Goal: Check status: Check status

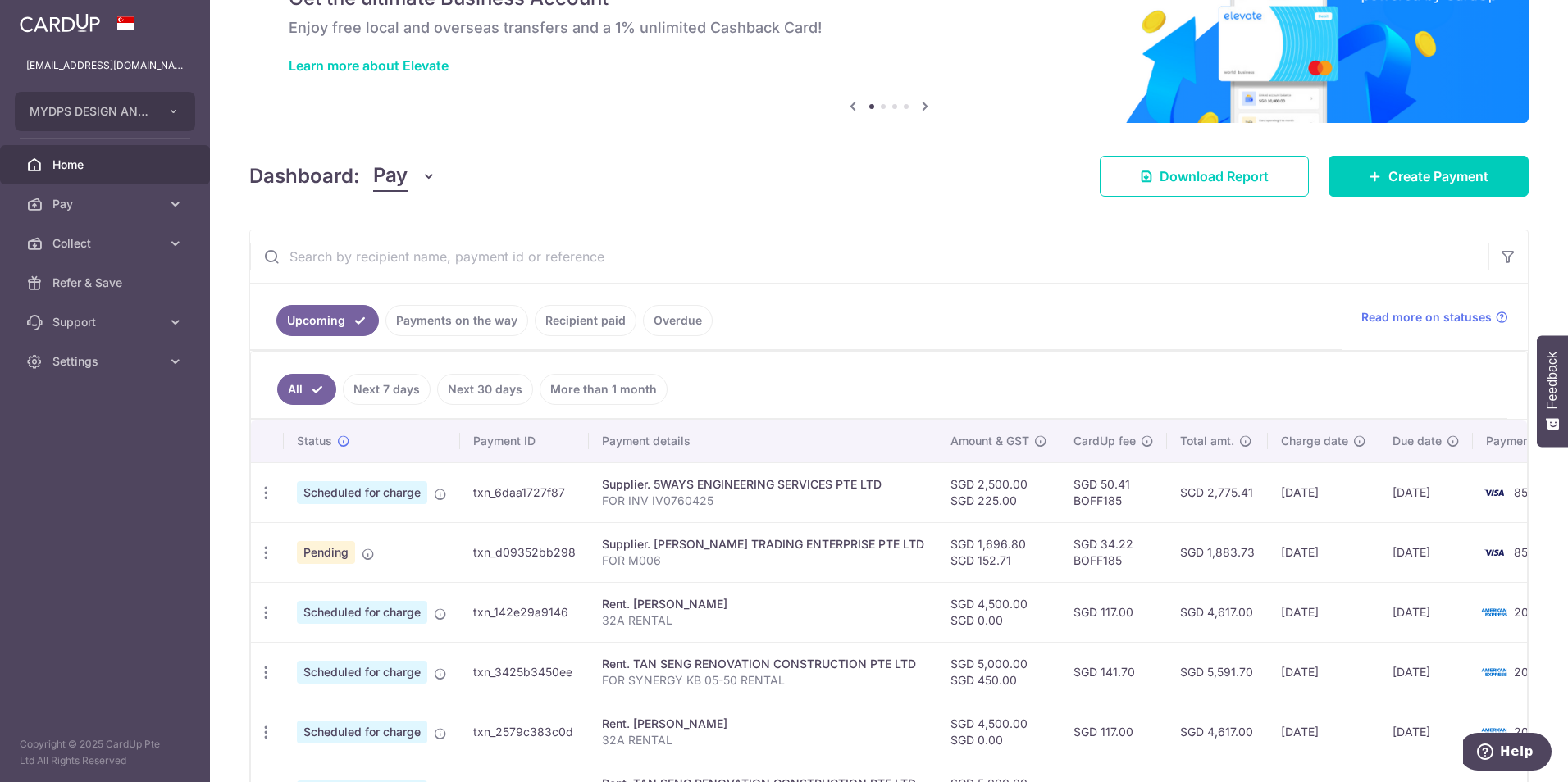
scroll to position [86, 0]
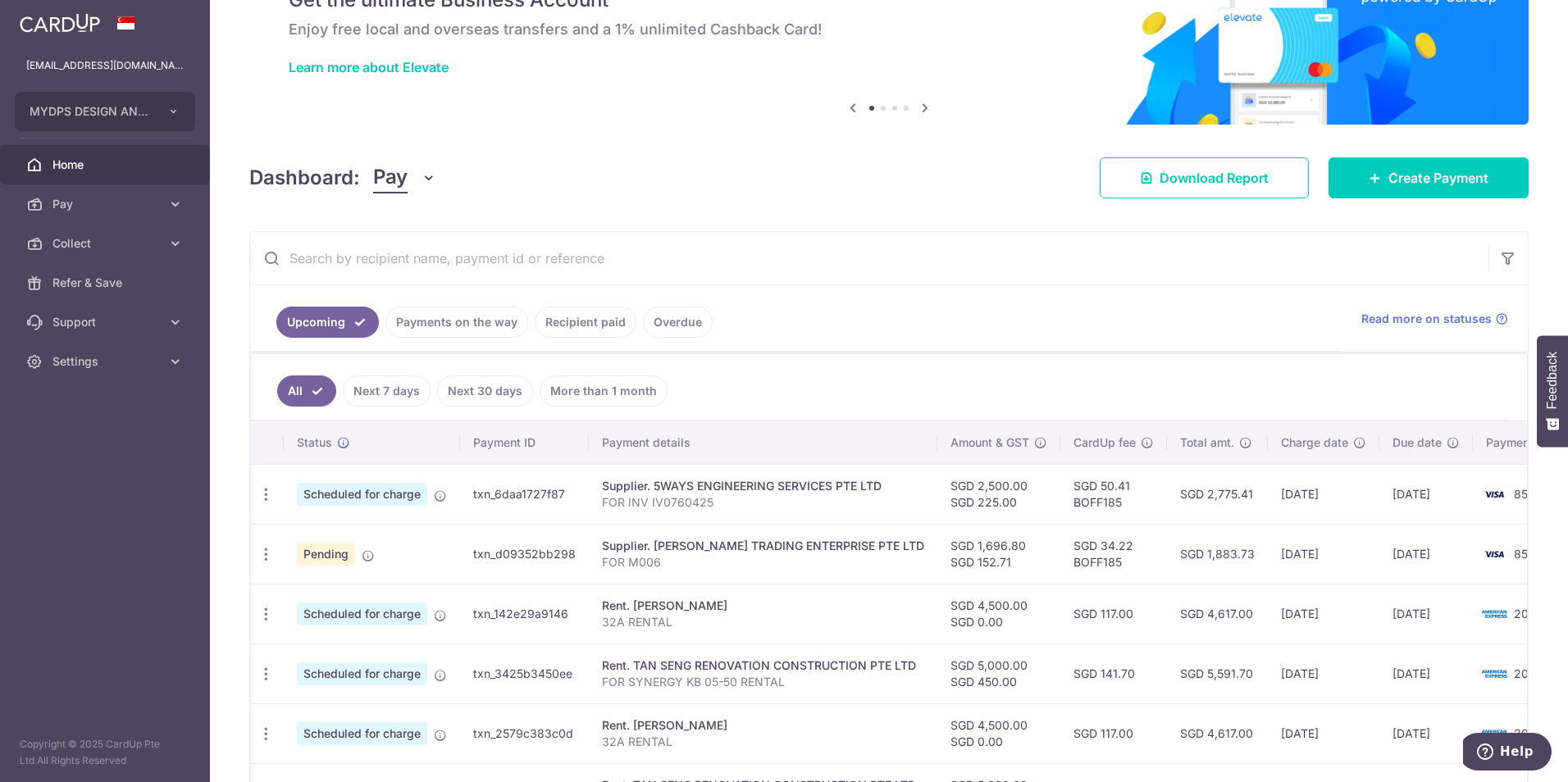
click at [589, 328] on link "Recipient paid" at bounding box center [586, 322] width 102 height 31
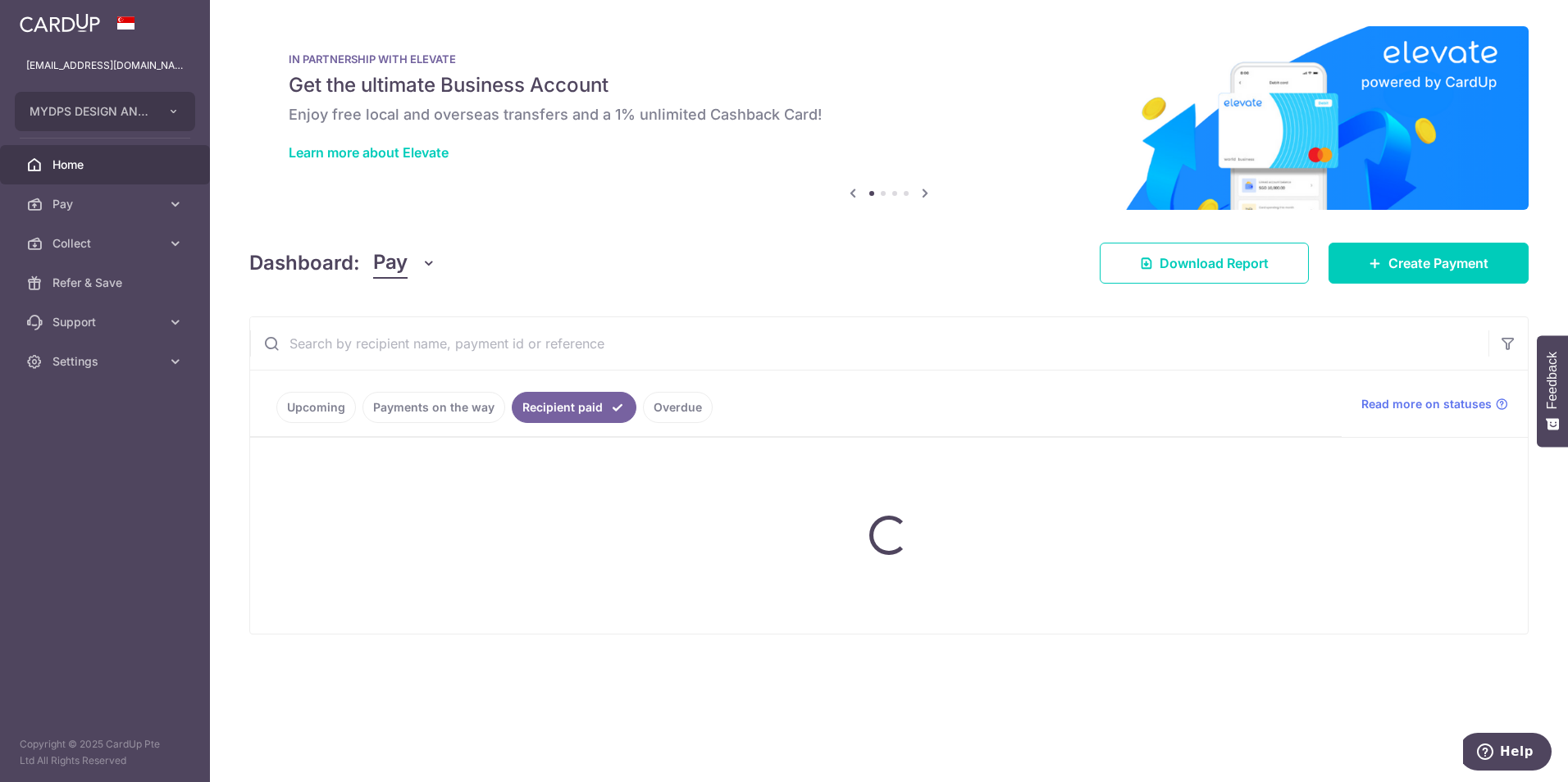
scroll to position [0, 0]
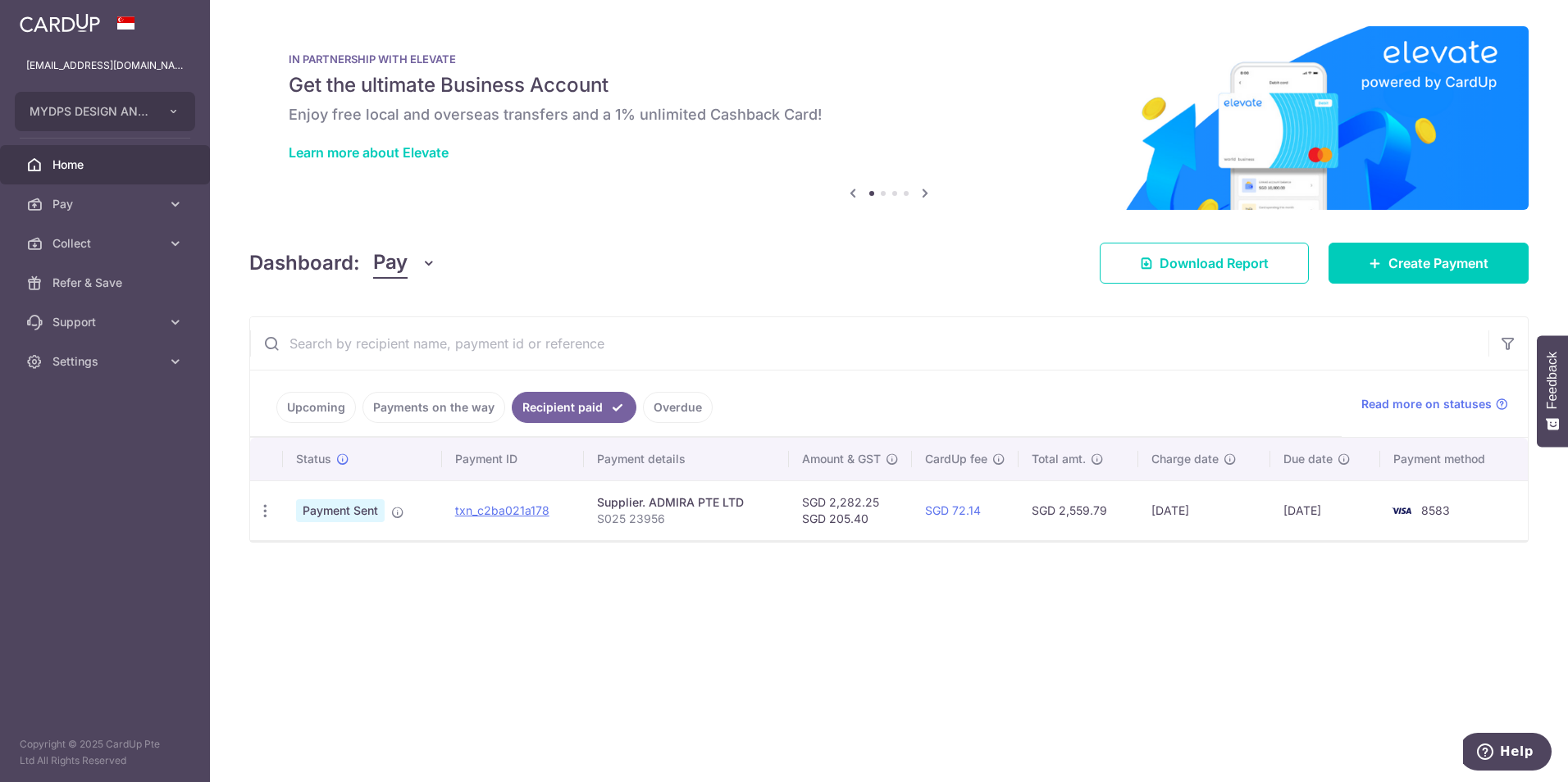
click at [424, 405] on link "Payments on the way" at bounding box center [433, 407] width 142 height 31
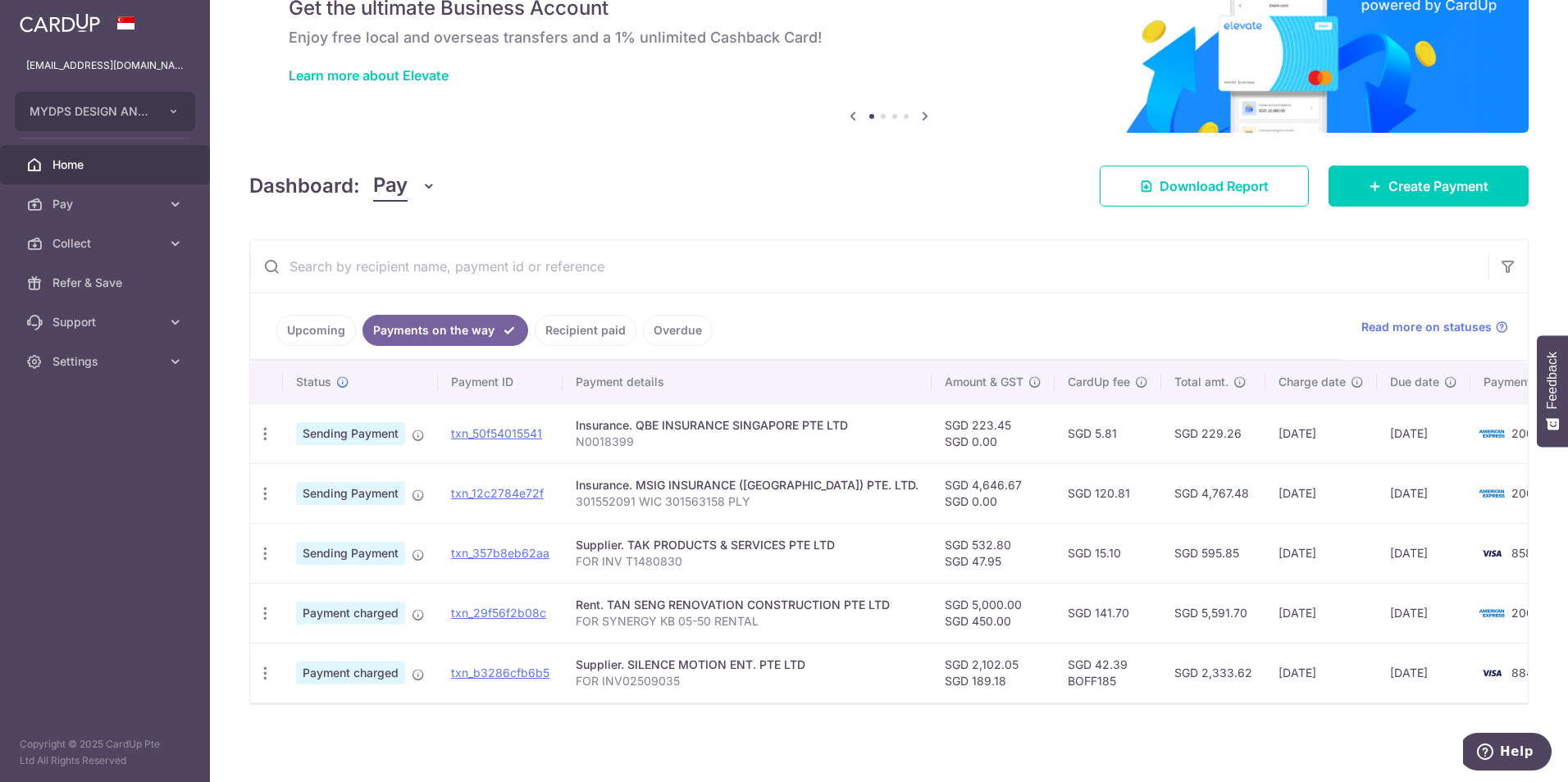
scroll to position [86, 0]
click at [328, 318] on link "Upcoming" at bounding box center [316, 330] width 80 height 31
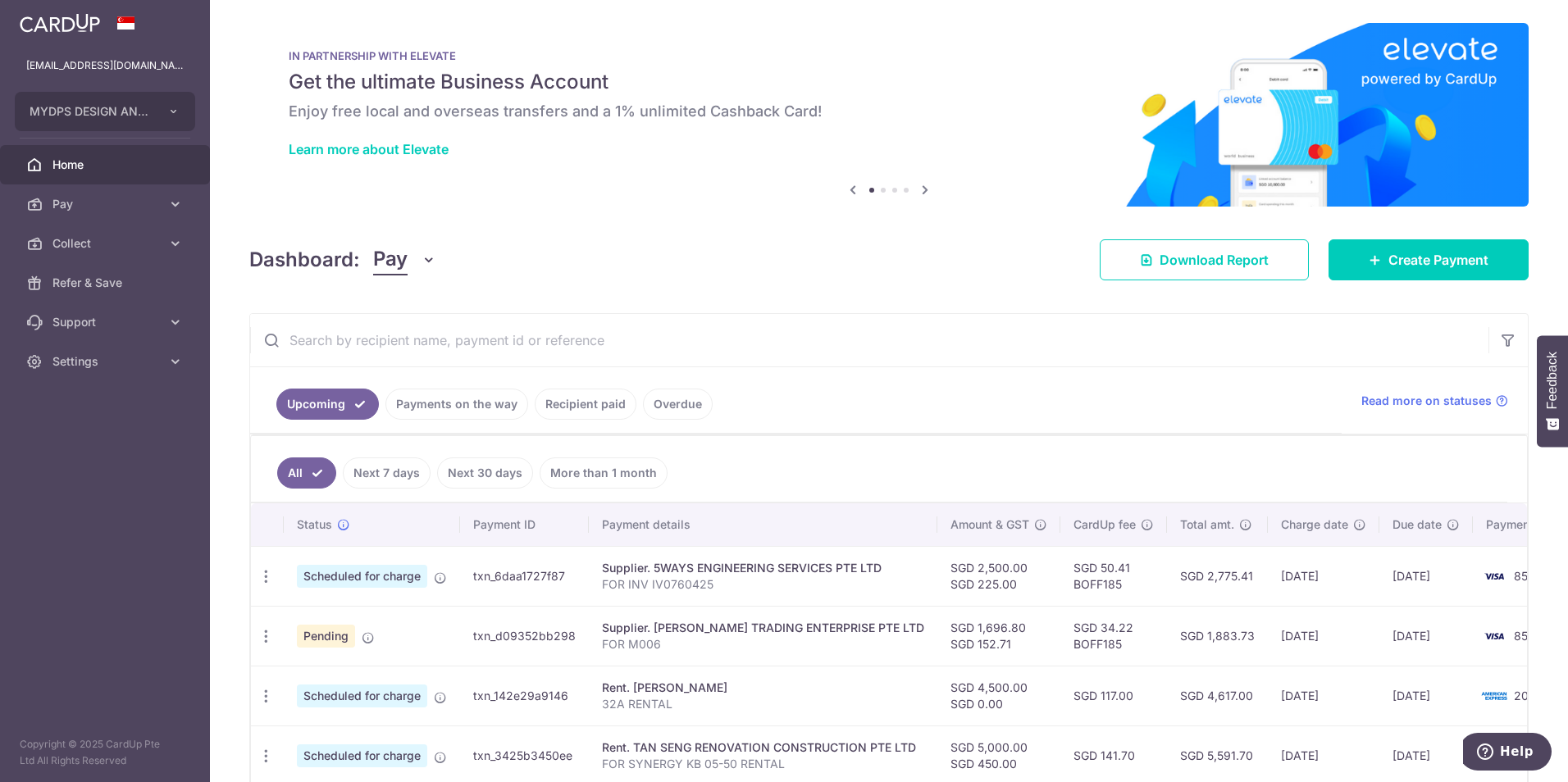
scroll to position [1, 0]
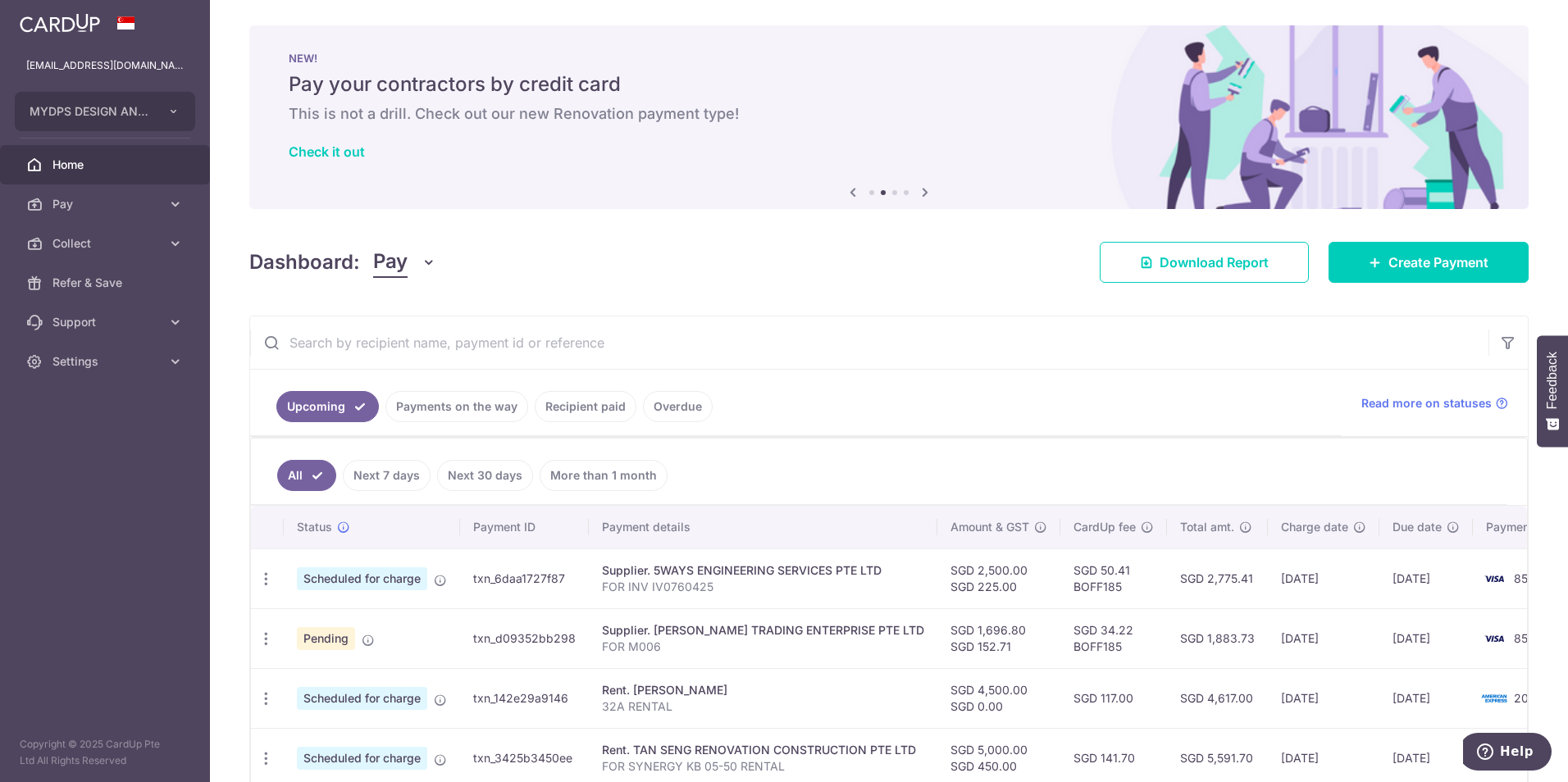
click at [465, 408] on link "Payments on the way" at bounding box center [456, 406] width 142 height 31
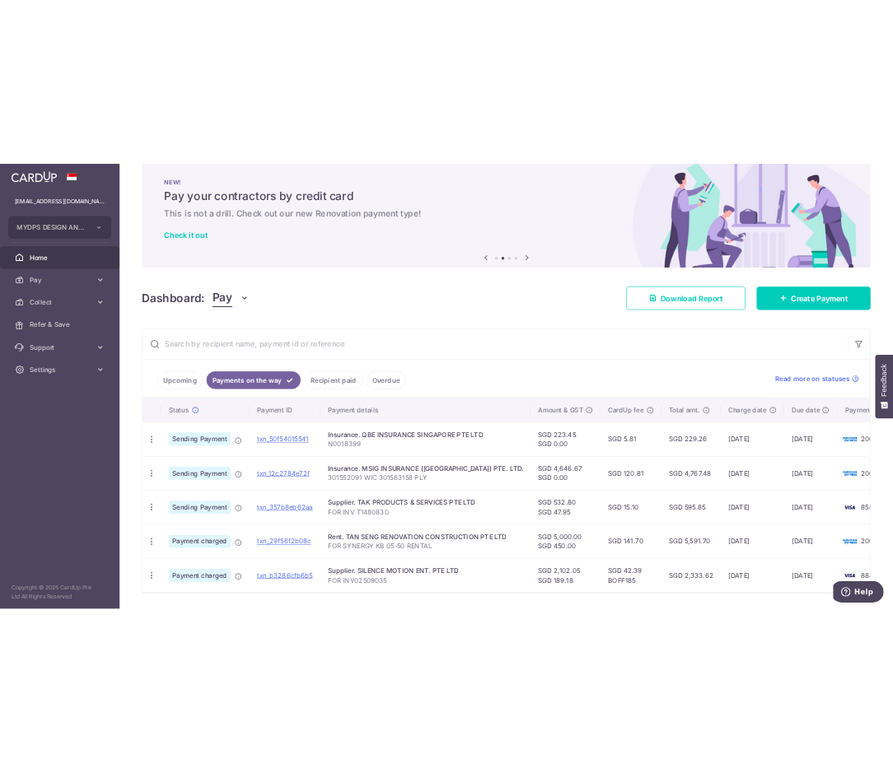
scroll to position [0, 0]
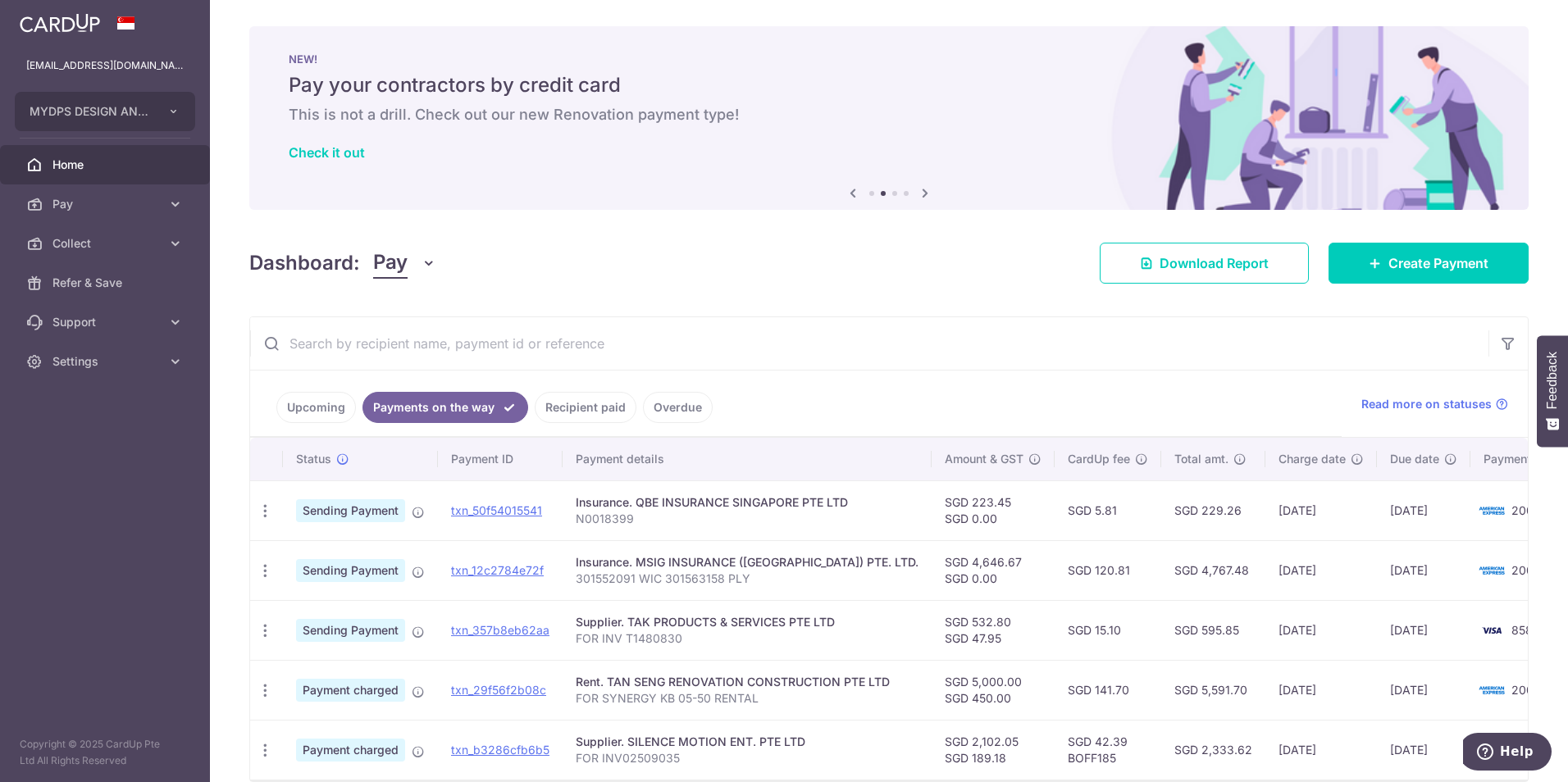
click at [518, 397] on link "Payments on the way" at bounding box center [445, 407] width 165 height 31
click at [604, 399] on link "Recipient paid" at bounding box center [586, 407] width 102 height 31
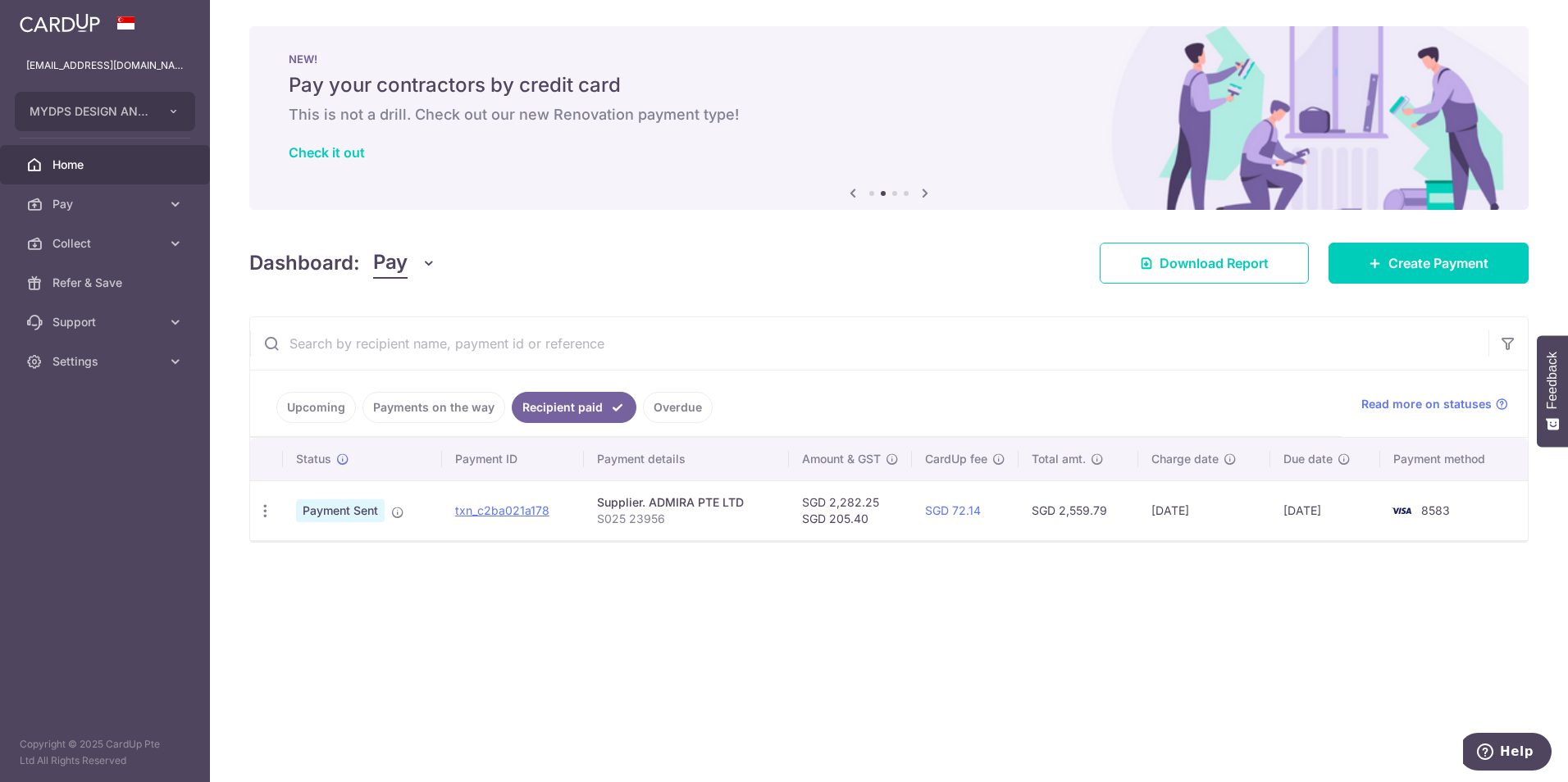
click at [741, 343] on input "text" at bounding box center [869, 344] width 1238 height 53
